Goal: Transaction & Acquisition: Purchase product/service

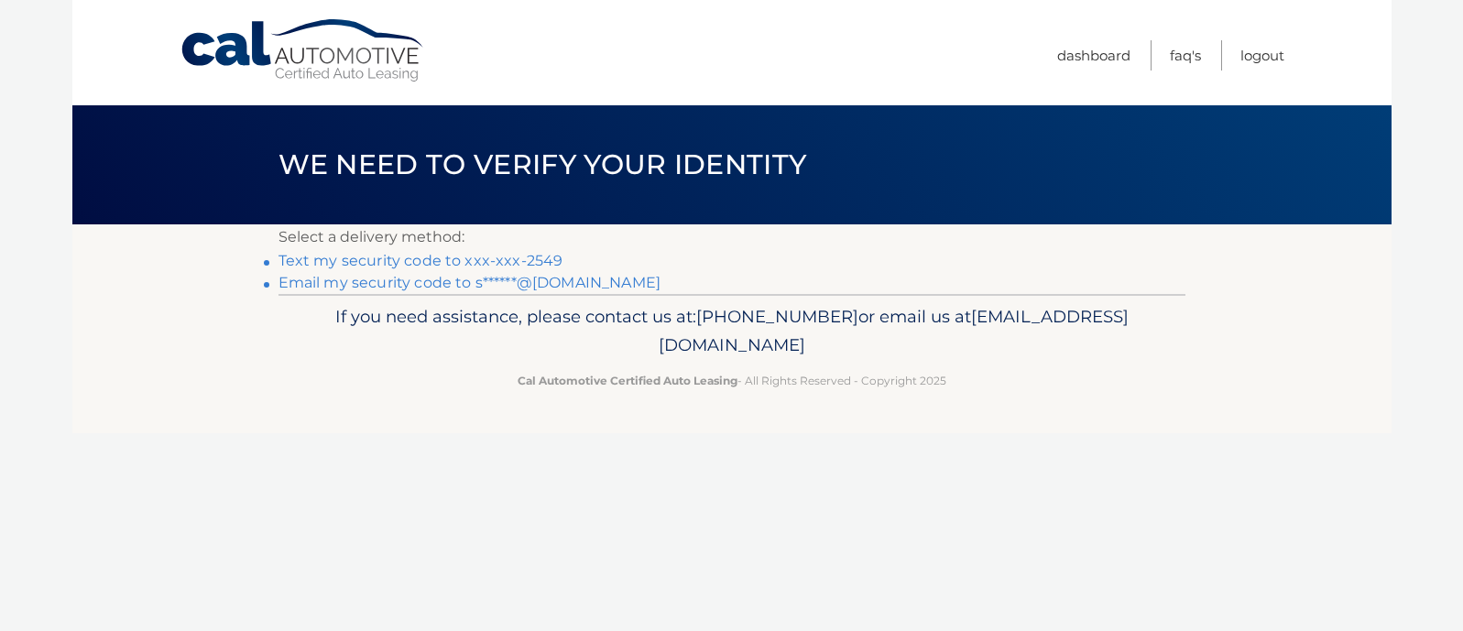
click at [537, 257] on link "Text my security code to xxx-xxx-2549" at bounding box center [421, 260] width 285 height 17
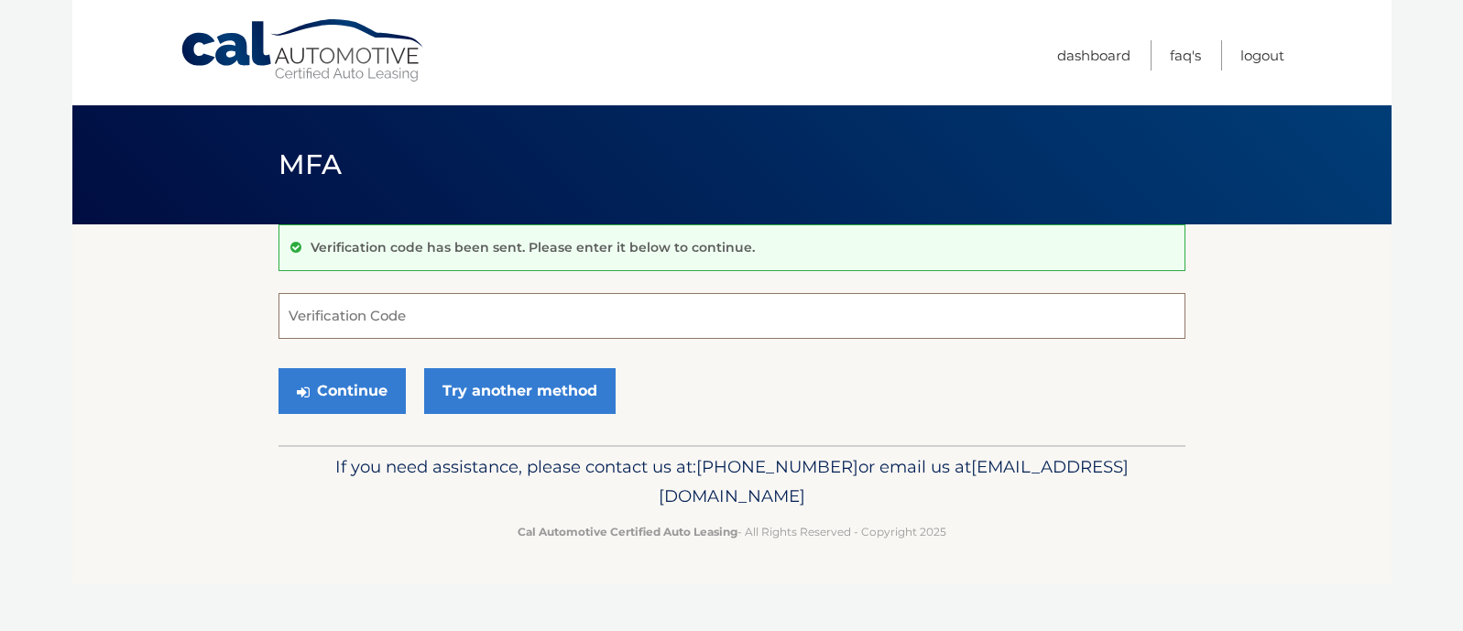
click at [459, 330] on input "Verification Code" at bounding box center [732, 316] width 907 height 46
type input "609618"
click at [384, 396] on button "Continue" at bounding box center [342, 391] width 127 height 46
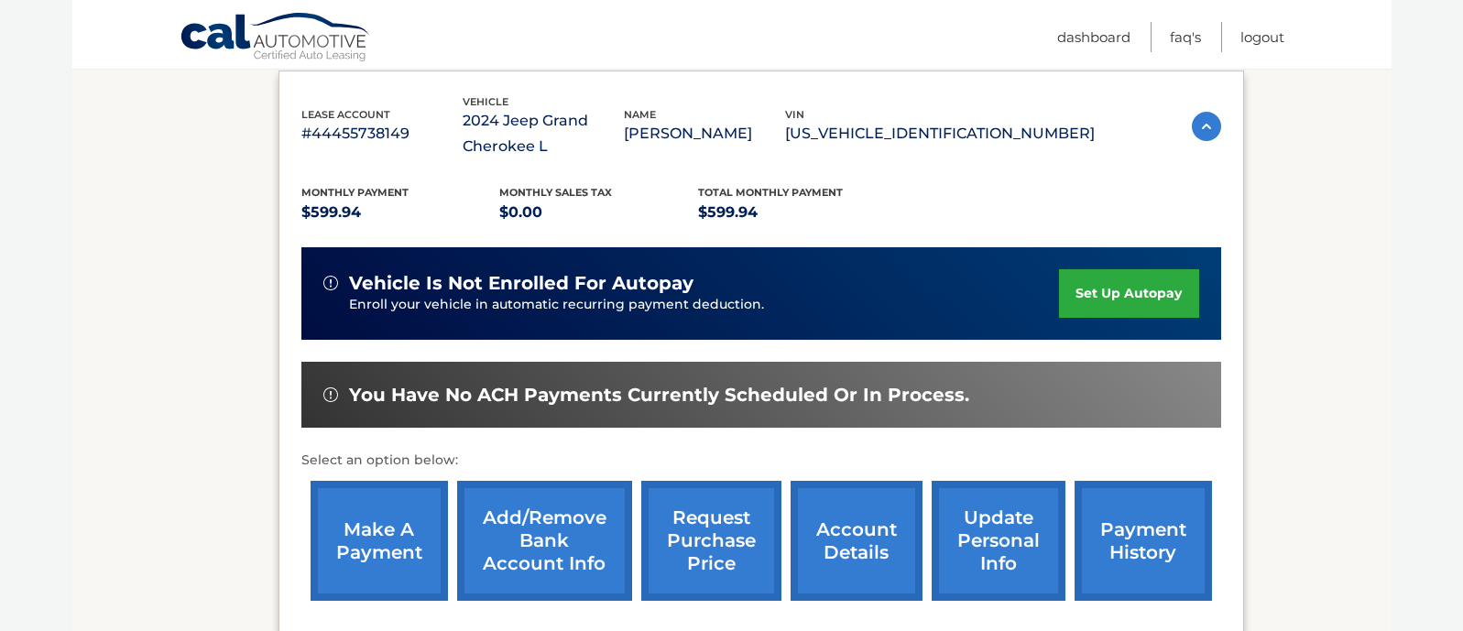
scroll to position [312, 0]
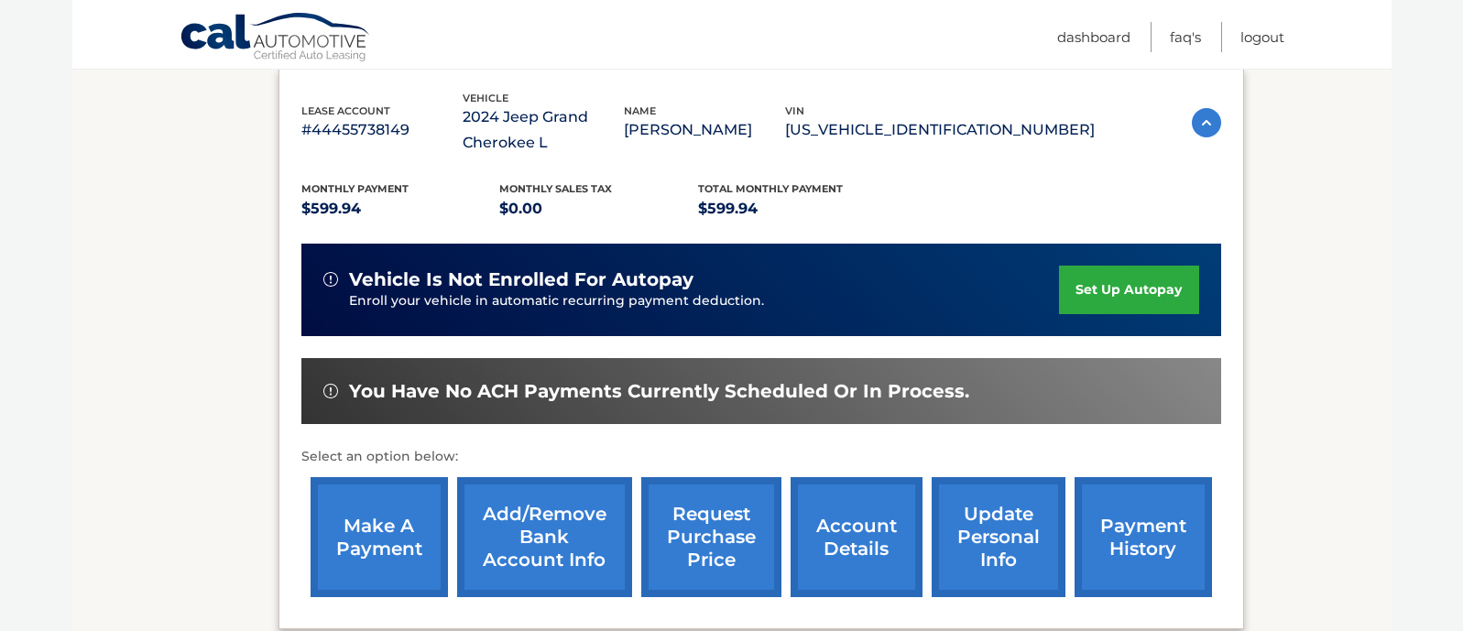
click at [377, 558] on link "make a payment" at bounding box center [379, 537] width 137 height 120
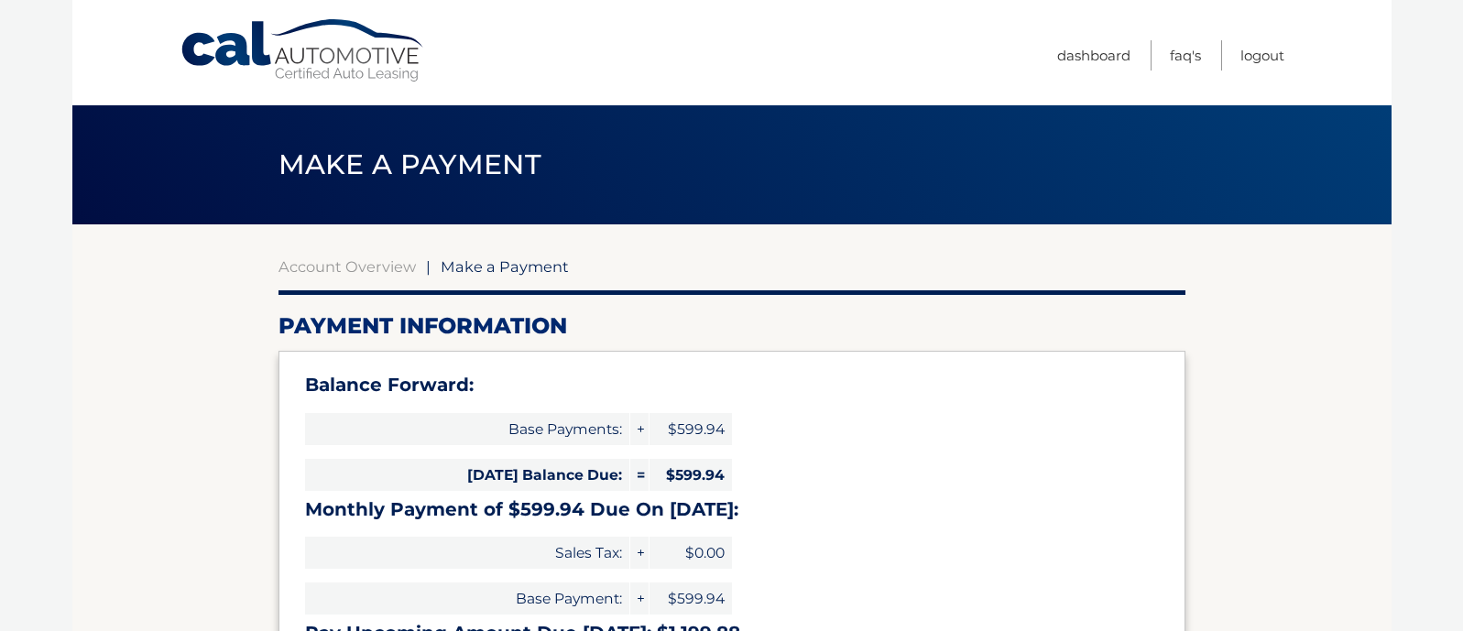
select select "OTZlZDNmMjMtYWEyOC00NjAwLTg5ZTgtODUzOGU5Y2IxOWFi"
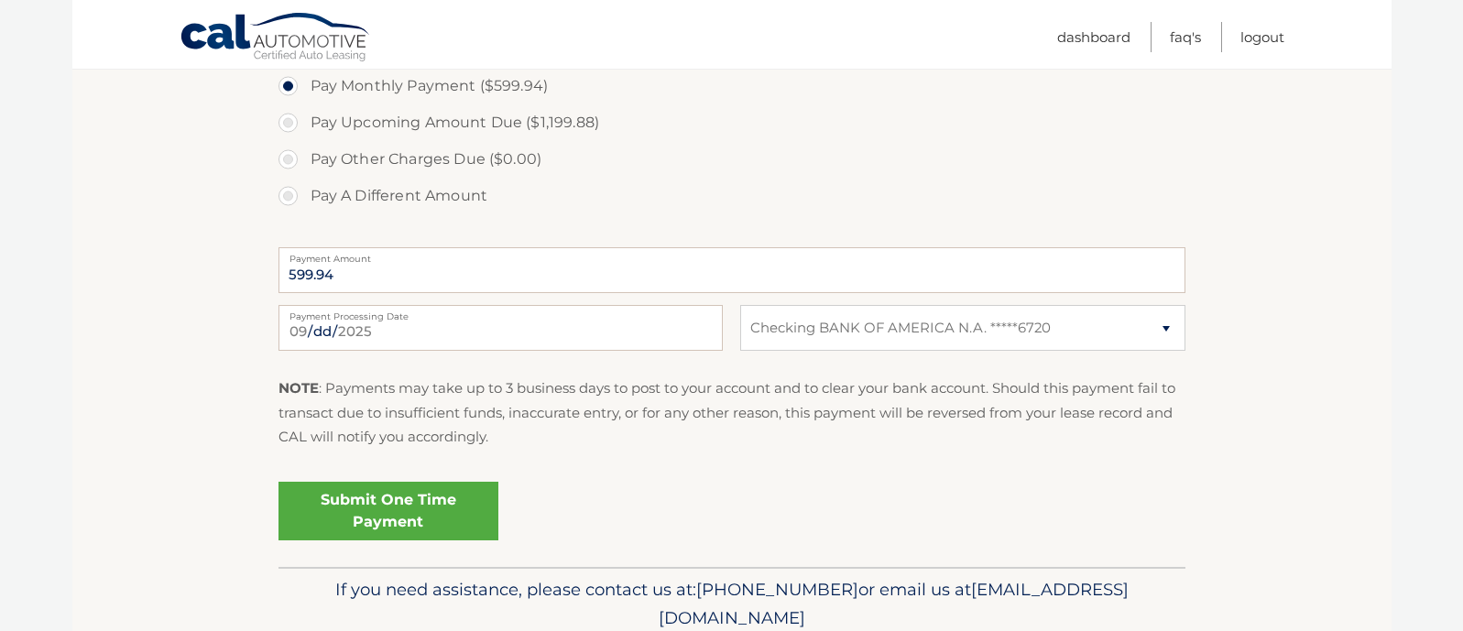
scroll to position [687, 0]
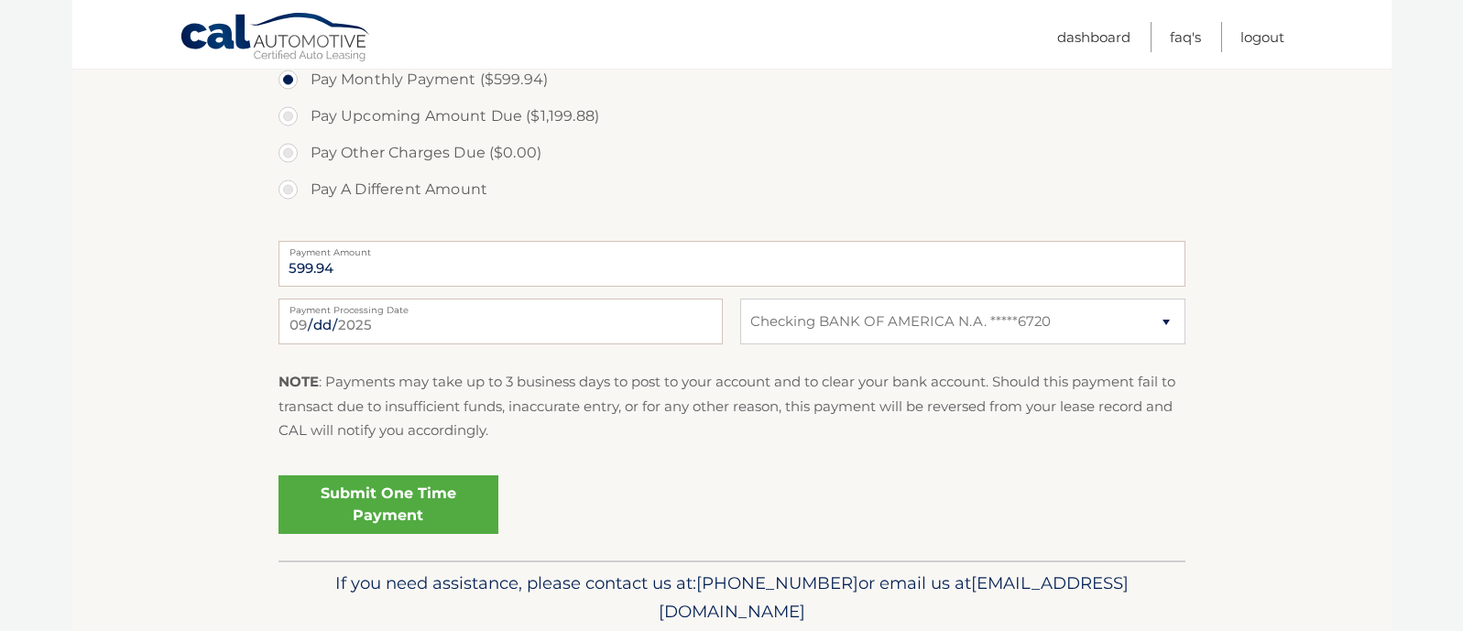
click at [468, 516] on link "Submit One Time Payment" at bounding box center [389, 505] width 220 height 59
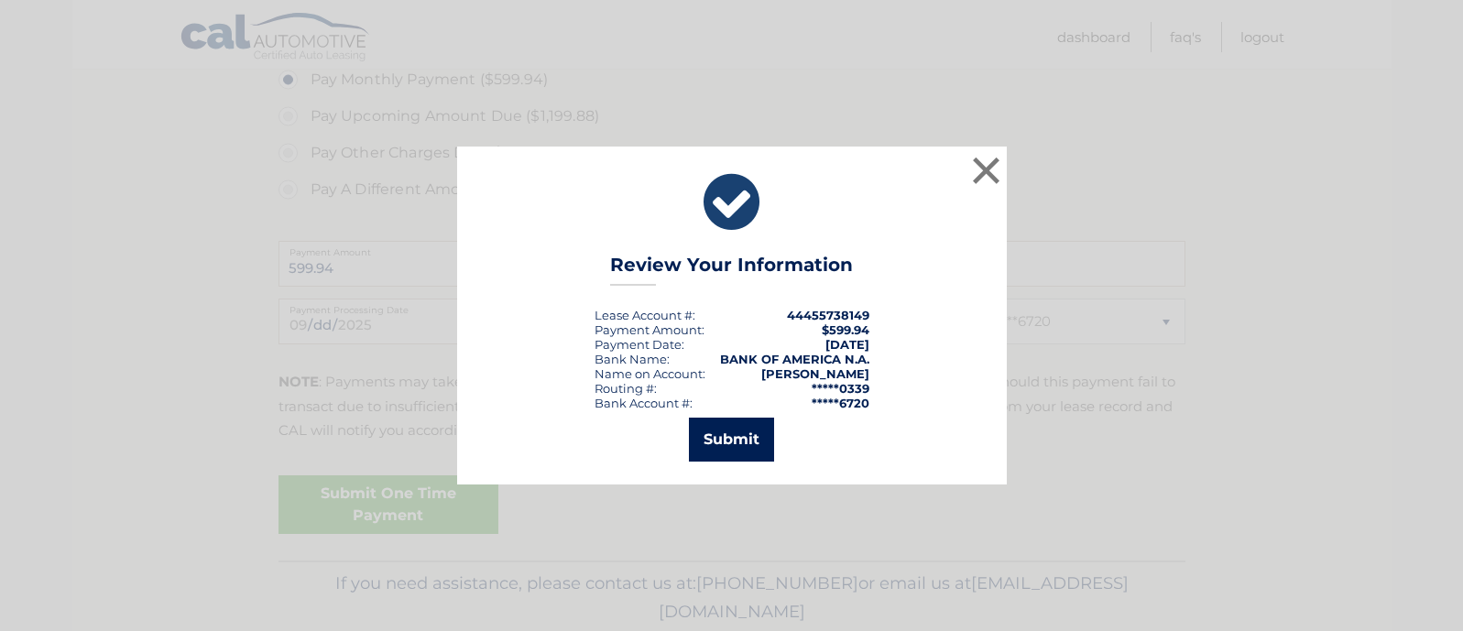
click at [711, 447] on button "Submit" at bounding box center [731, 440] width 85 height 44
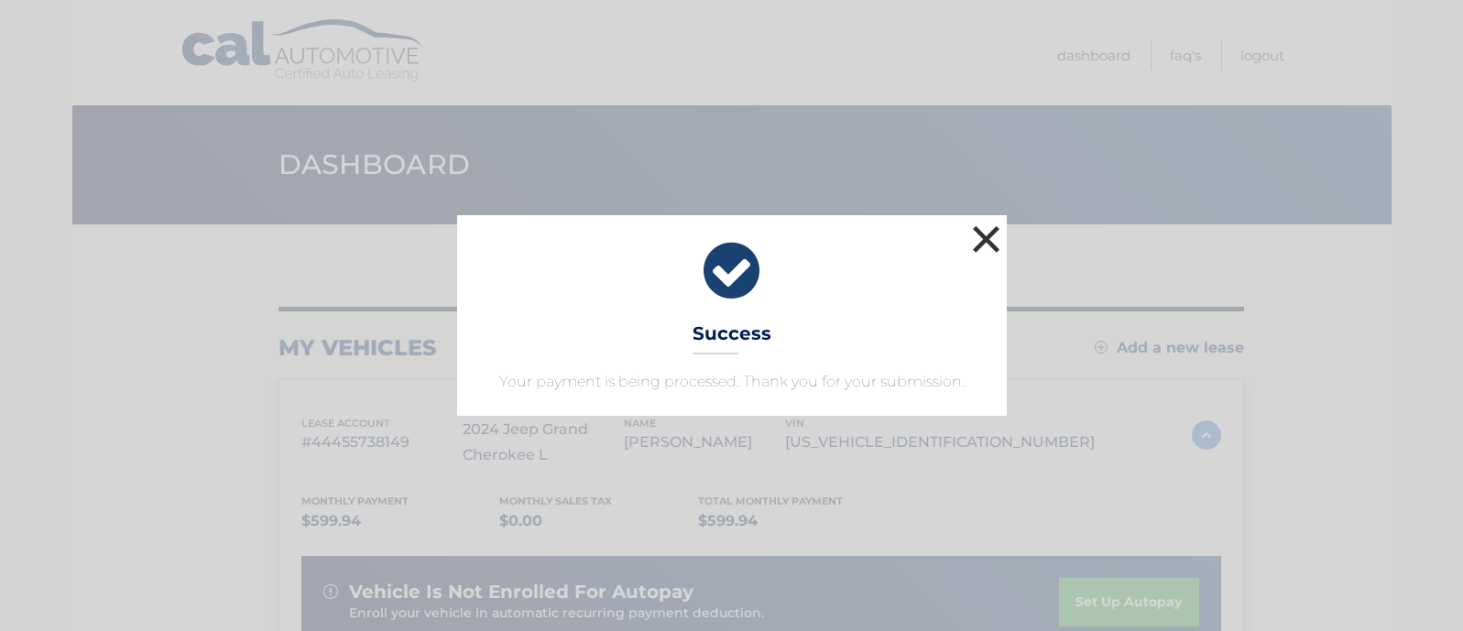
click at [977, 239] on button "×" at bounding box center [987, 239] width 37 height 37
